Goal: Task Accomplishment & Management: Use online tool/utility

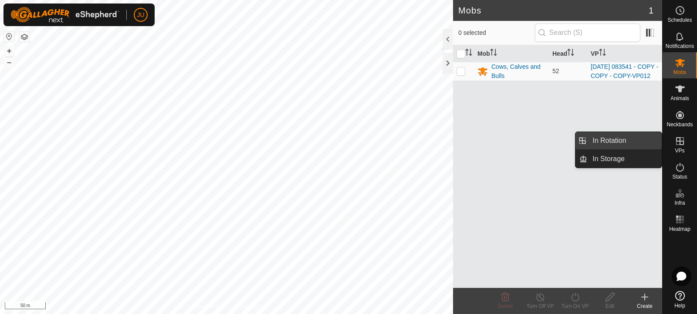
click at [623, 138] on link "In Rotation" at bounding box center [624, 140] width 75 height 17
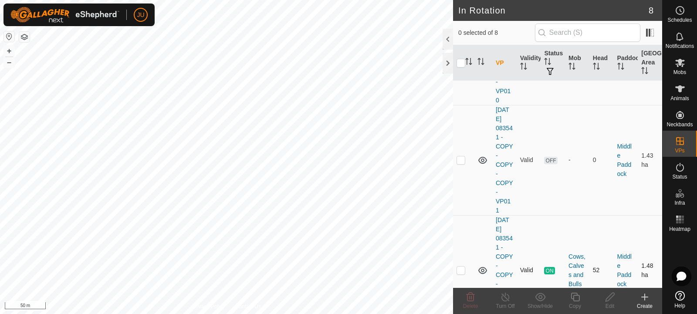
scroll to position [646, 0]
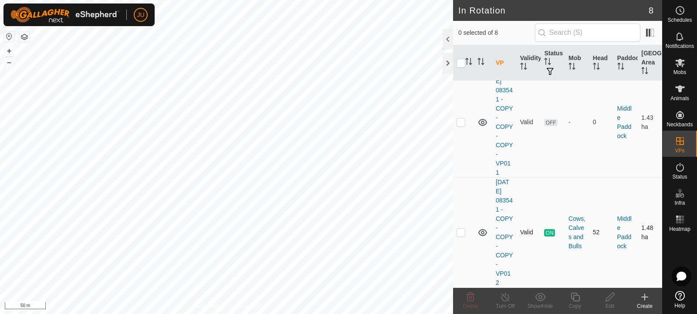
click at [458, 233] on p-checkbox at bounding box center [461, 232] width 9 height 7
checkbox input "true"
click at [575, 298] on icon at bounding box center [575, 297] width 11 height 10
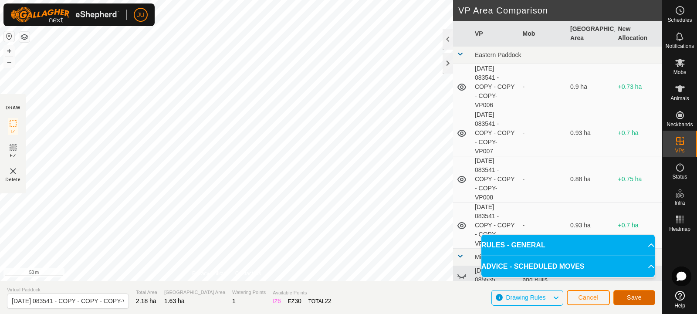
click at [636, 296] on span "Save" at bounding box center [634, 297] width 15 height 7
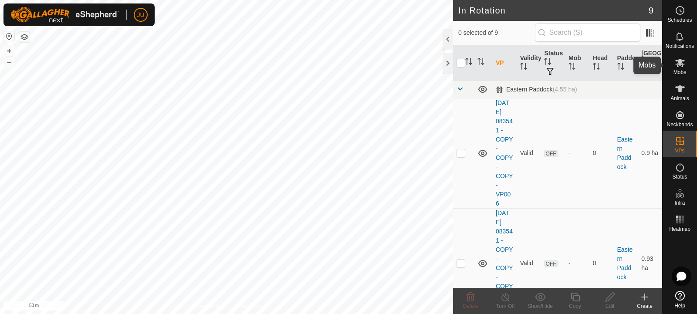
click at [681, 64] on icon at bounding box center [680, 63] width 10 height 8
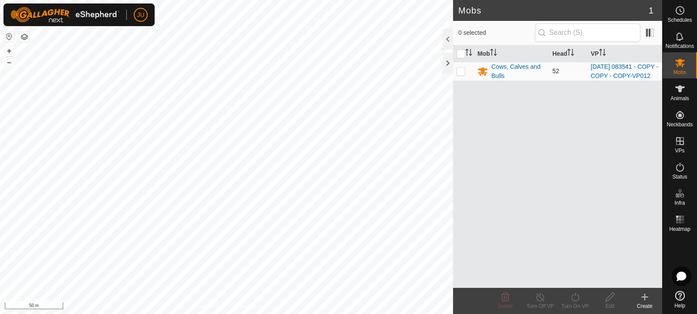
click at [462, 73] on p-checkbox at bounding box center [461, 71] width 9 height 7
checkbox input "true"
click at [576, 296] on icon at bounding box center [575, 297] width 11 height 10
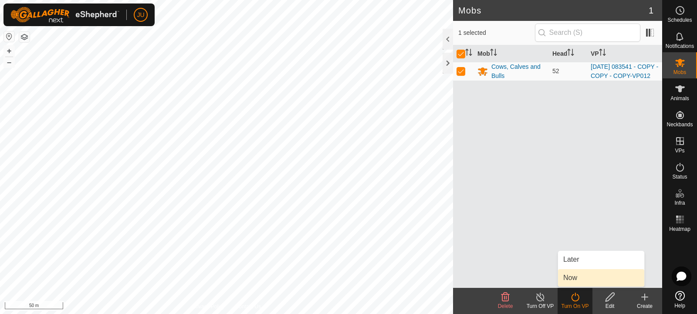
click at [588, 276] on link "Now" at bounding box center [601, 277] width 86 height 17
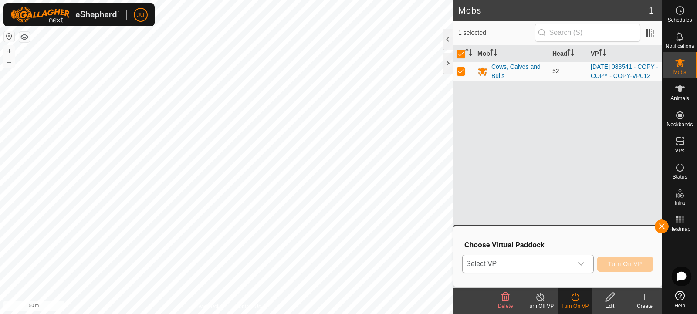
click at [576, 262] on div "dropdown trigger" at bounding box center [581, 263] width 17 height 17
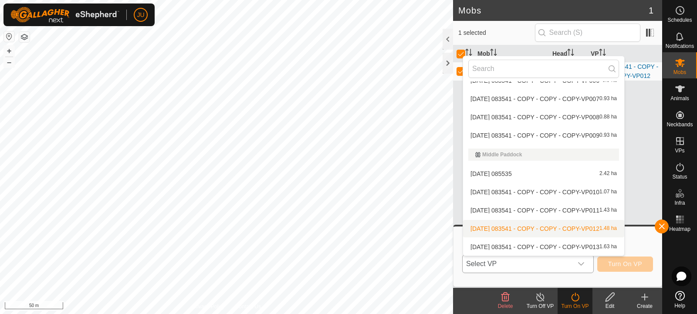
scroll to position [30, 0]
click at [503, 247] on li "[DATE] 083541 - COPY - COPY - COPY-VP013 1.63 ha" at bounding box center [543, 246] width 161 height 17
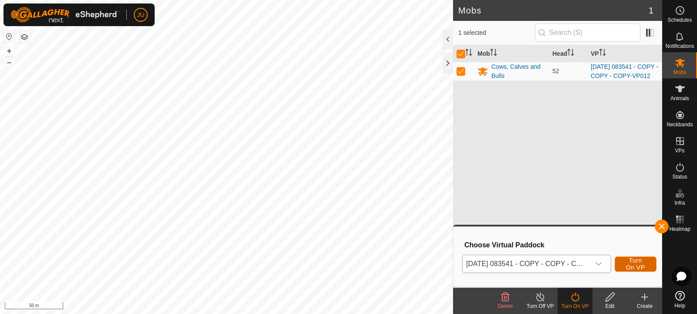
click at [630, 263] on span "Turn On VP" at bounding box center [636, 264] width 20 height 14
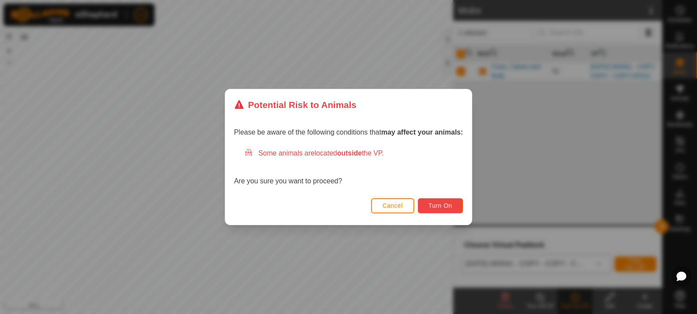
click at [452, 207] on span "Turn On" at bounding box center [441, 205] width 24 height 7
